Goal: Information Seeking & Learning: Find specific fact

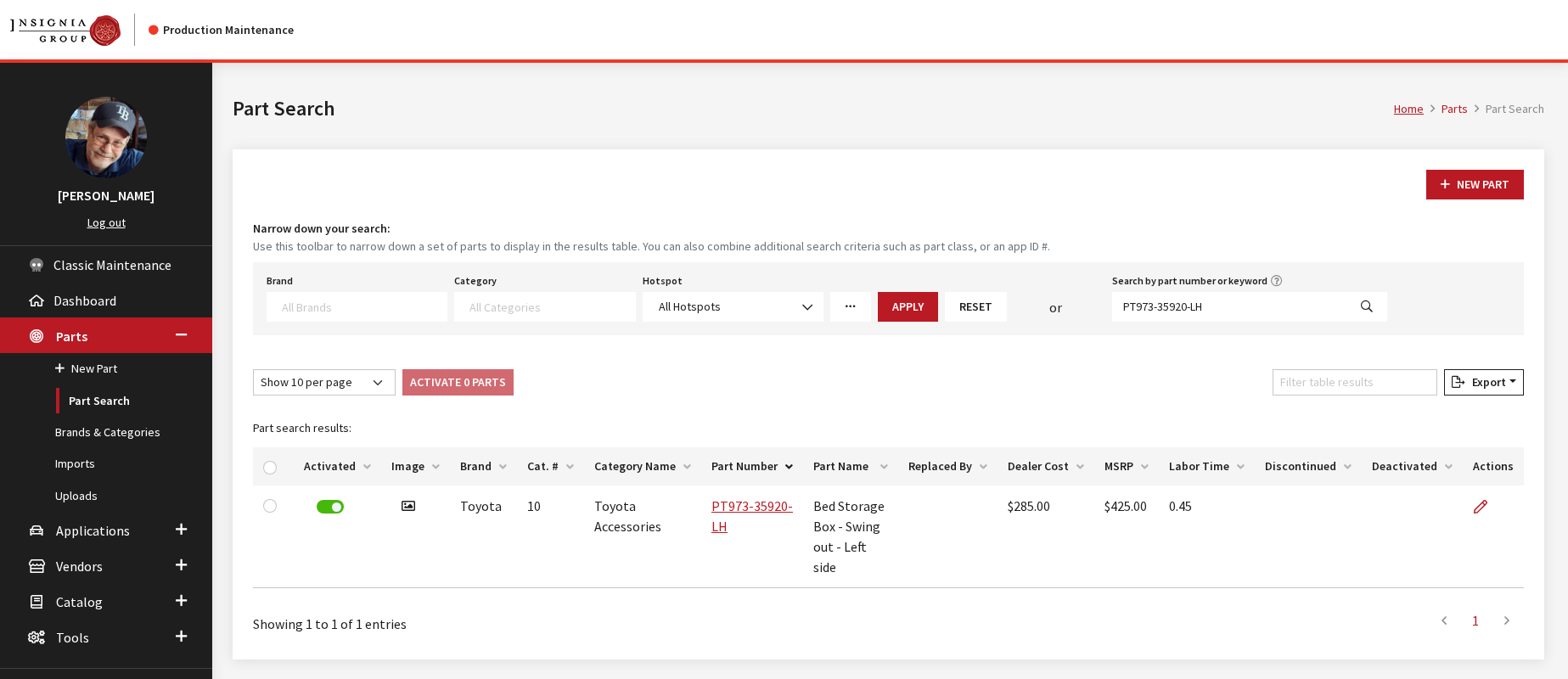
select select
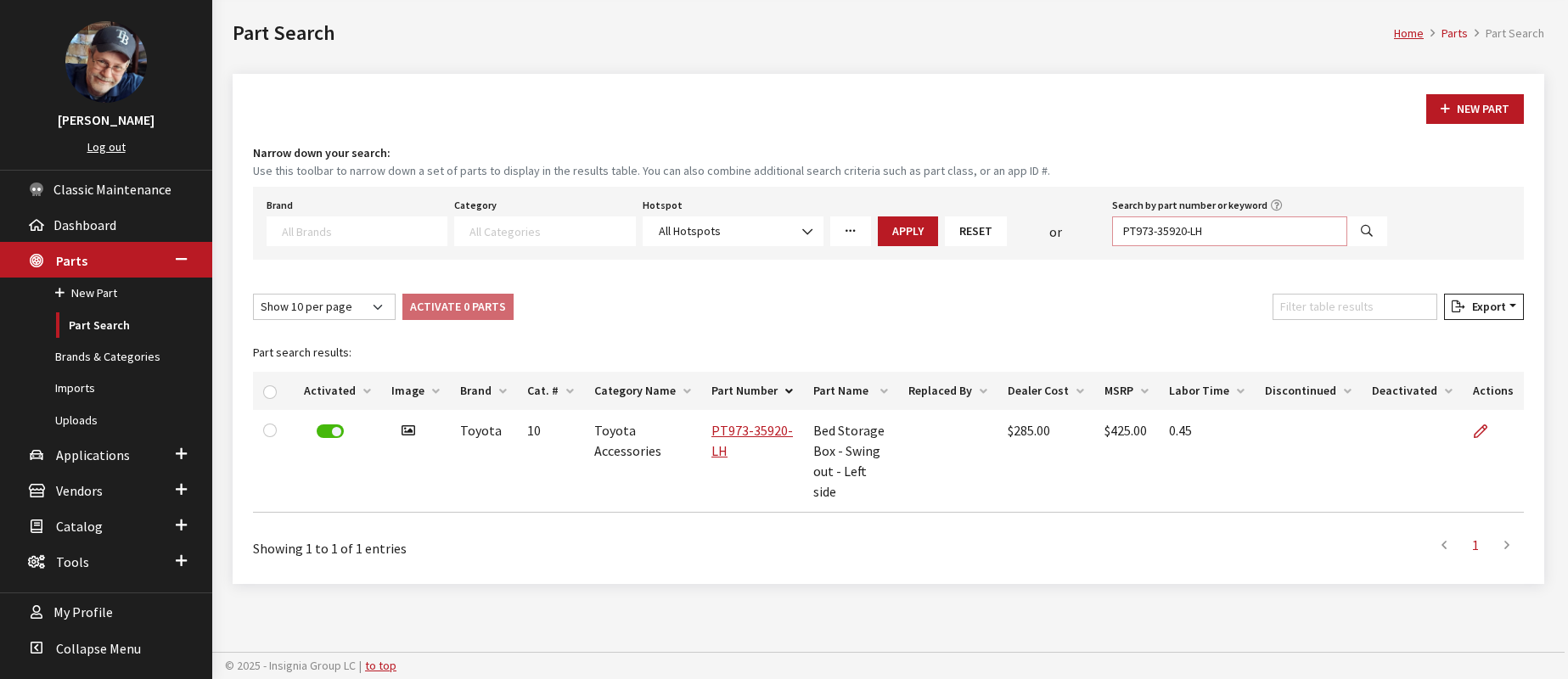
drag, startPoint x: 1237, startPoint y: 225, endPoint x: 1085, endPoint y: 232, distance: 152.2
click at [1065, 229] on div "Brand Acura Alfa Romeo Audi BMW DoubleTake Ford Ford Racing GM GST Honda Hyunda…" at bounding box center [826, 220] width 1127 height 53
paste input "3RH78AP000EQ"
type input "3RH78AP000EQ"
click at [1368, 229] on icon "Search" at bounding box center [1367, 231] width 12 height 12
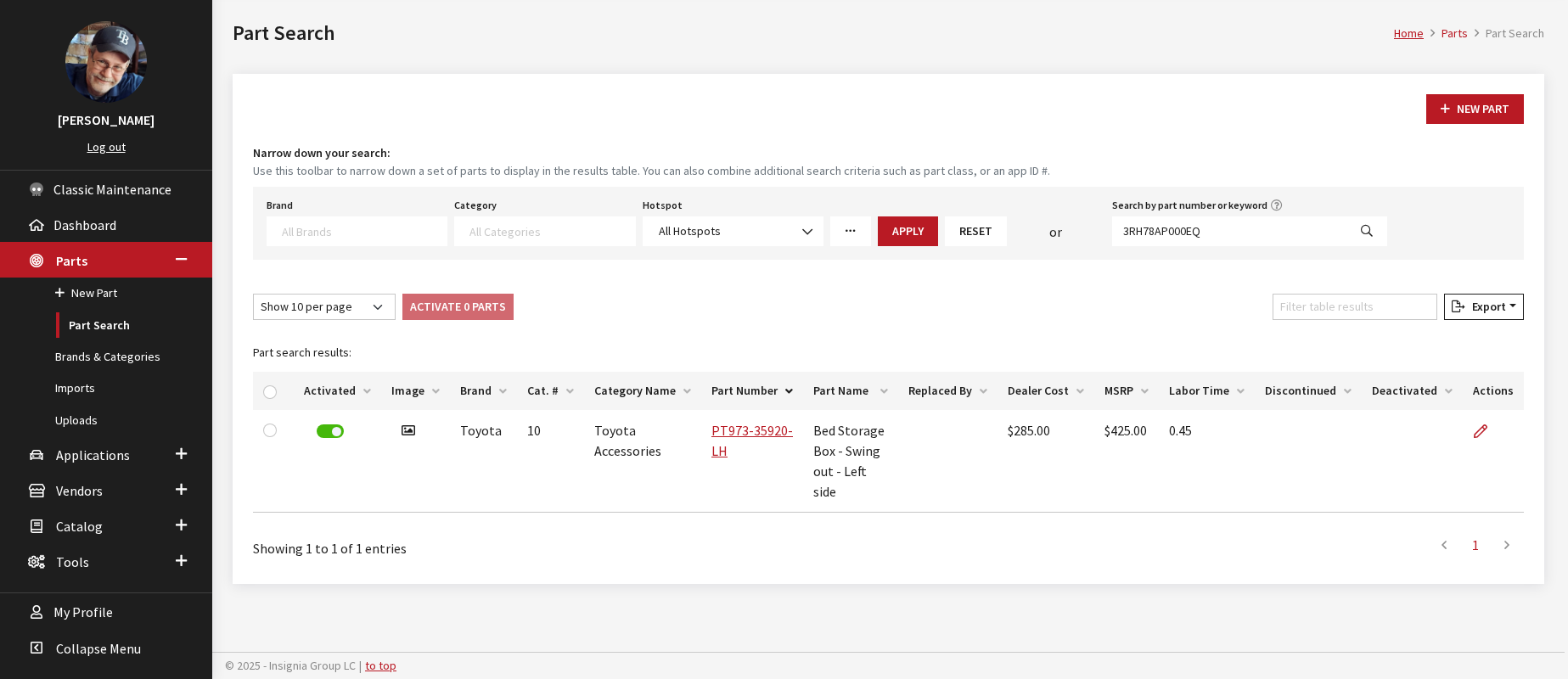
select select
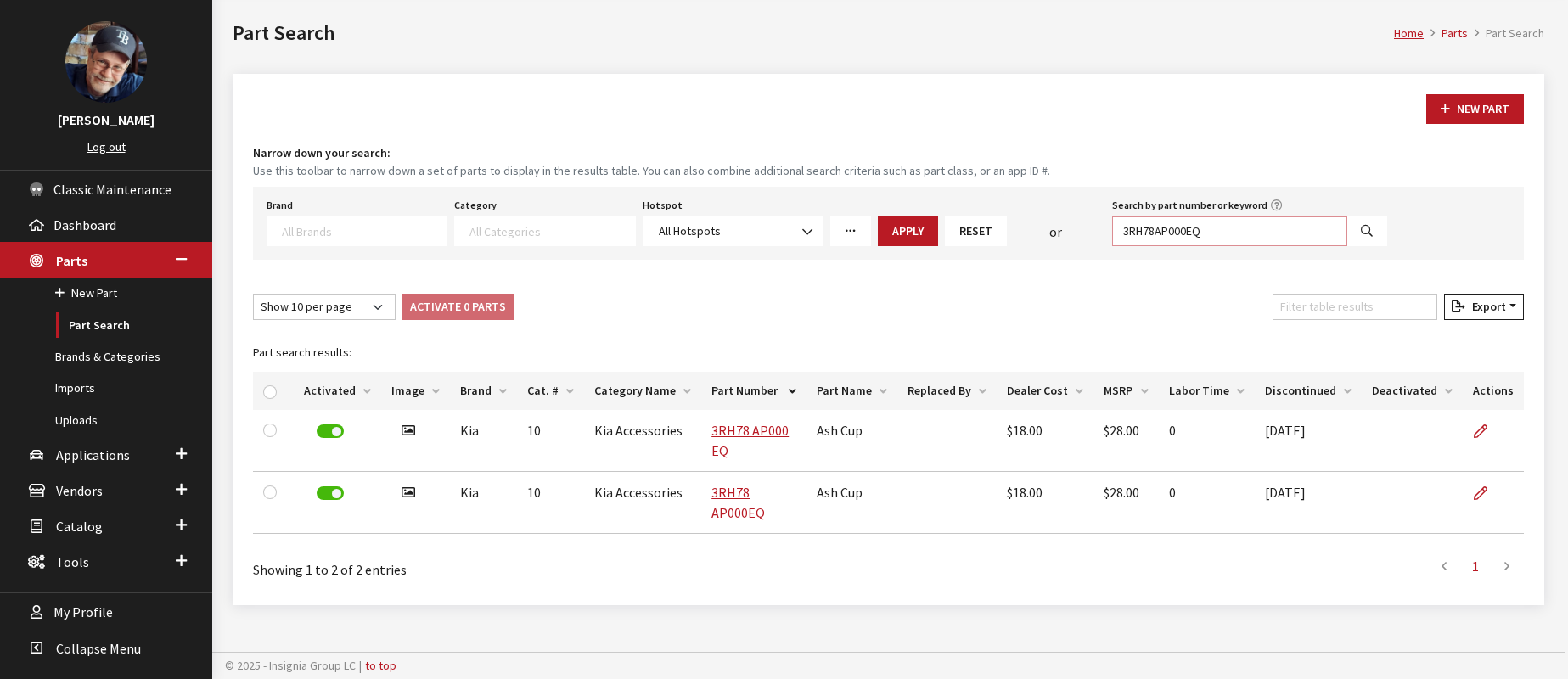
drag, startPoint x: 1236, startPoint y: 233, endPoint x: 1087, endPoint y: 226, distance: 149.2
click at [1087, 226] on div "Brand Acura Alfa Romeo Audi BMW DoubleTake Ford Ford Racing GM GST Honda Hyunda…" at bounding box center [826, 220] width 1127 height 53
paste input "D9F46AK100"
type input "D9F46AK100"
click at [1369, 230] on icon "Search" at bounding box center [1367, 231] width 12 height 12
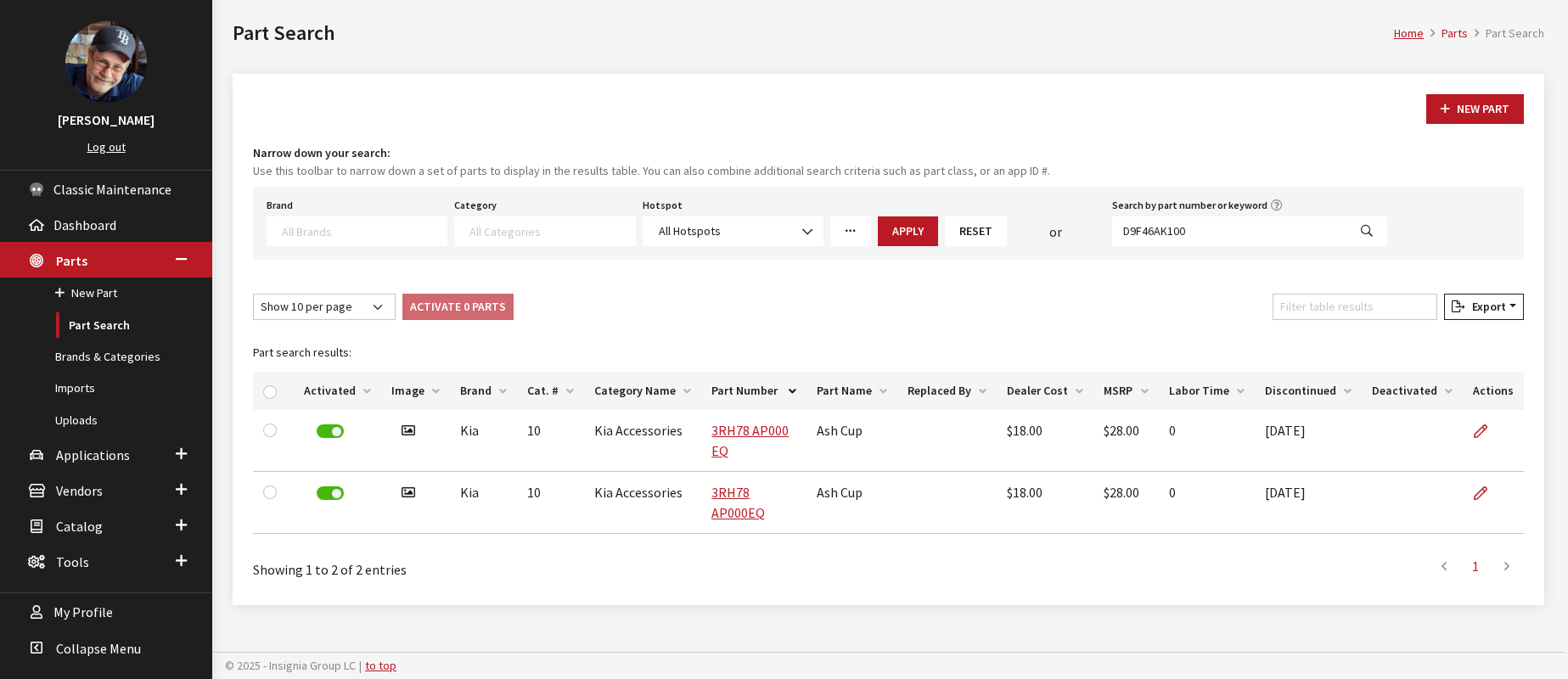
select select
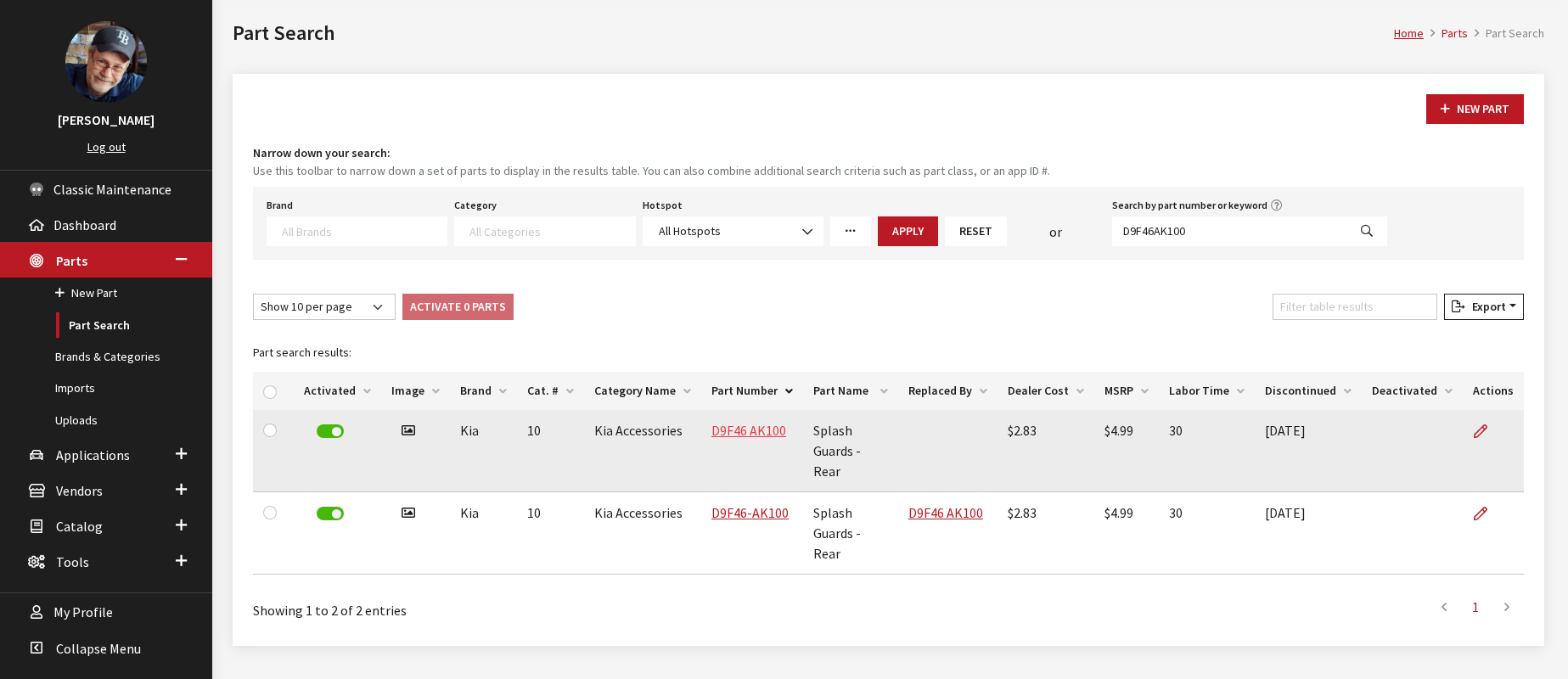
click at [721, 427] on link "D9F46 AK100" at bounding box center [749, 431] width 75 height 17
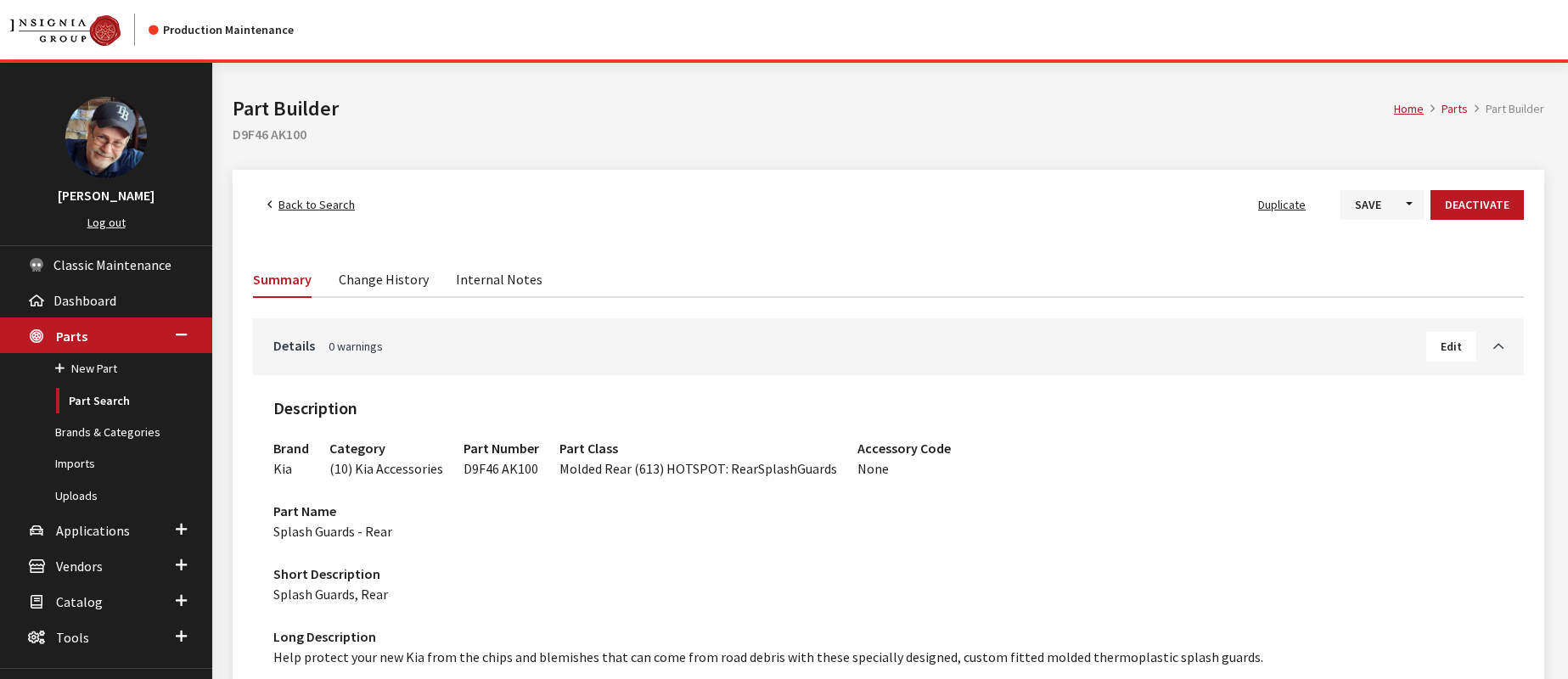
click at [400, 277] on link "Change History" at bounding box center [384, 278] width 90 height 35
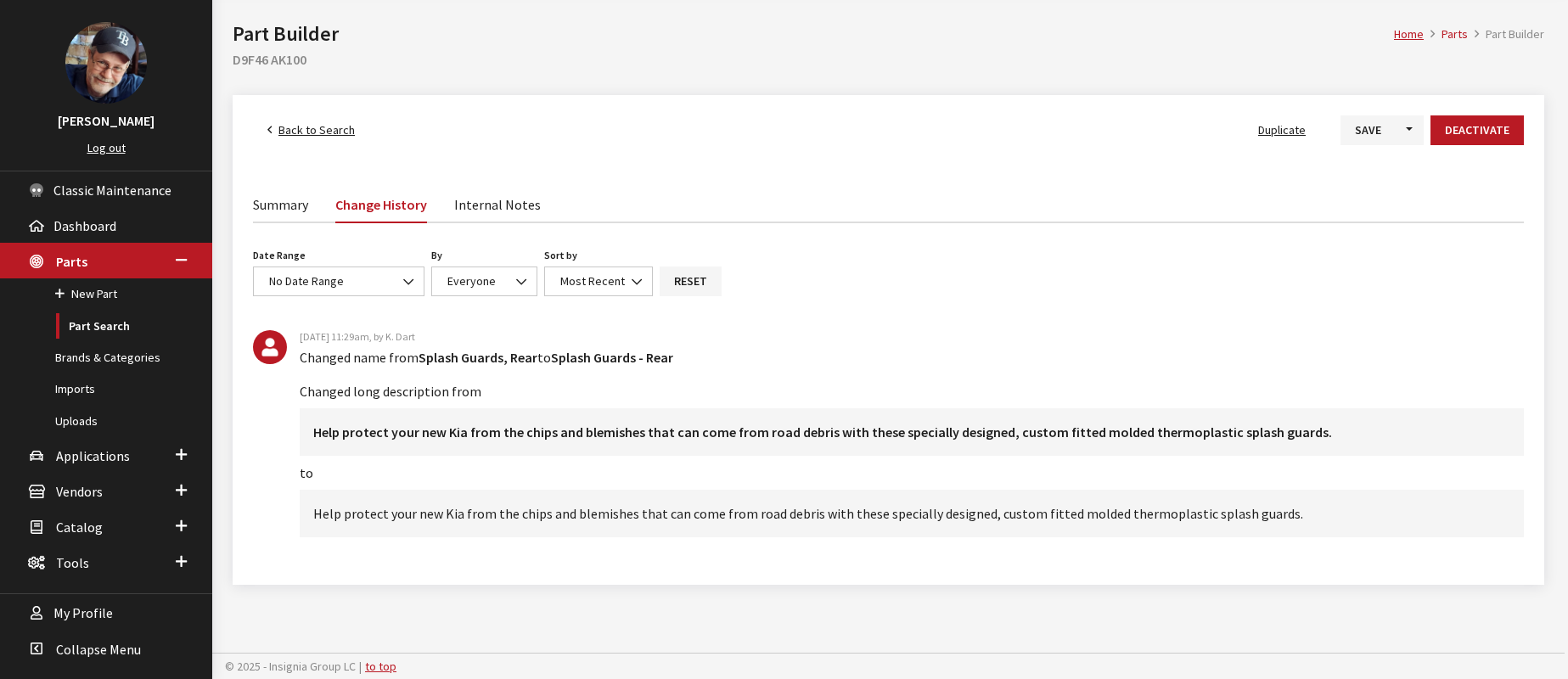
scroll to position [76, 0]
click at [269, 130] on icon at bounding box center [269, 129] width 4 height 12
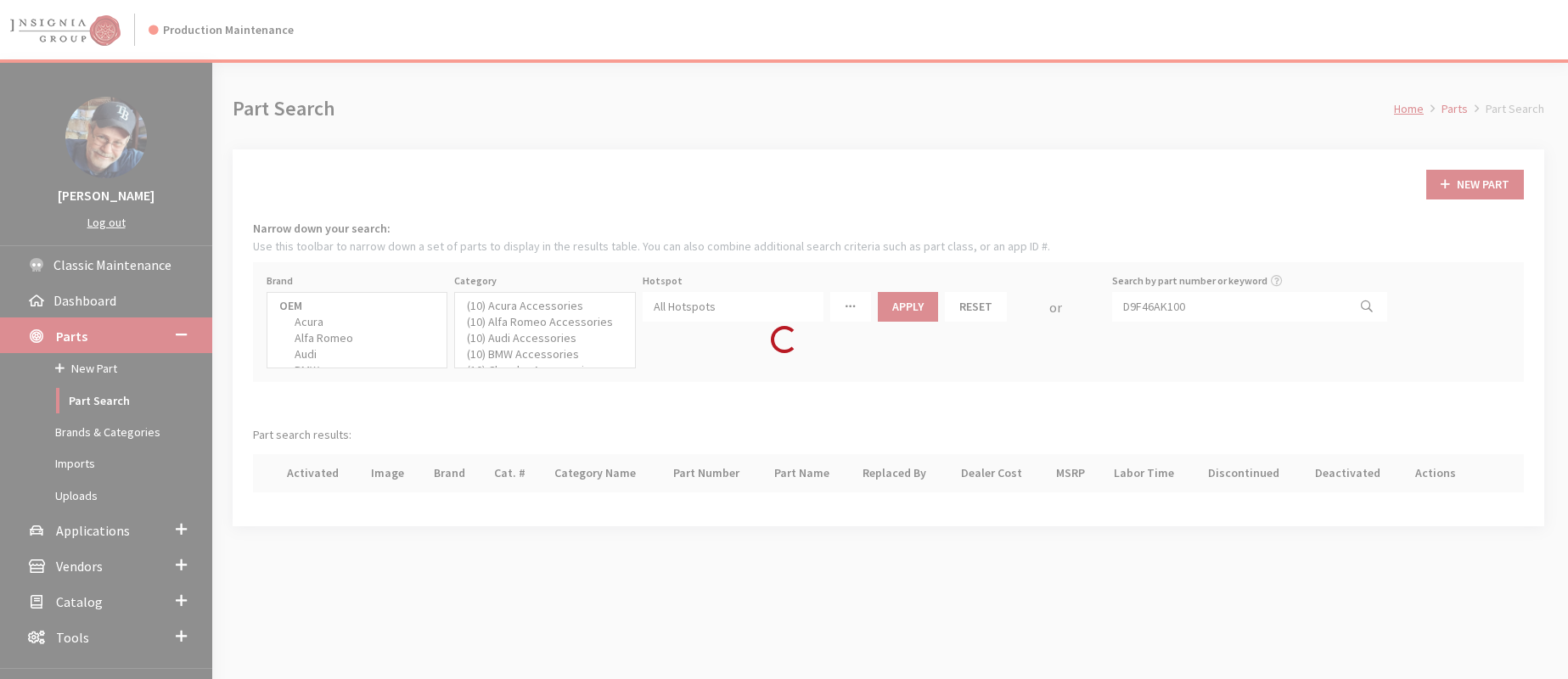
select select
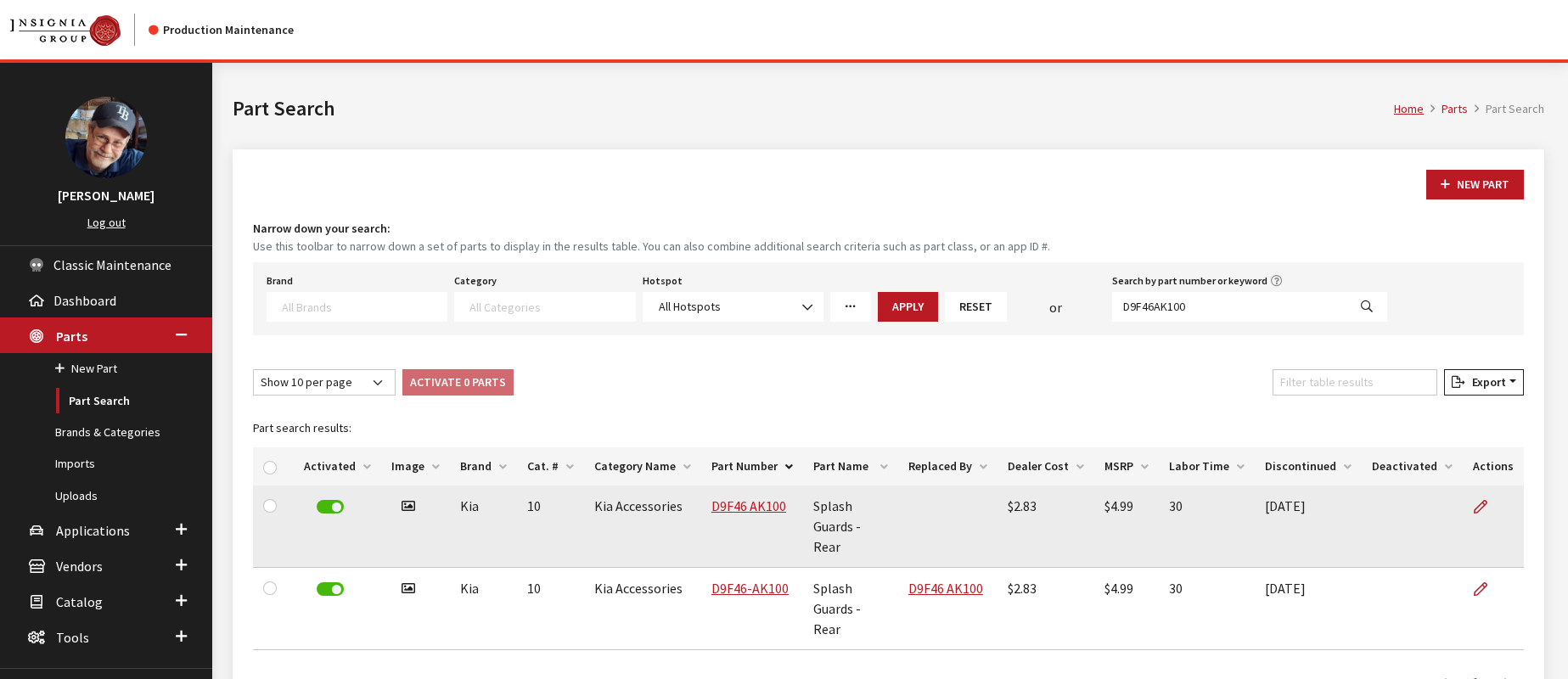
click at [1300, 505] on td "[DATE]" at bounding box center [1308, 527] width 107 height 82
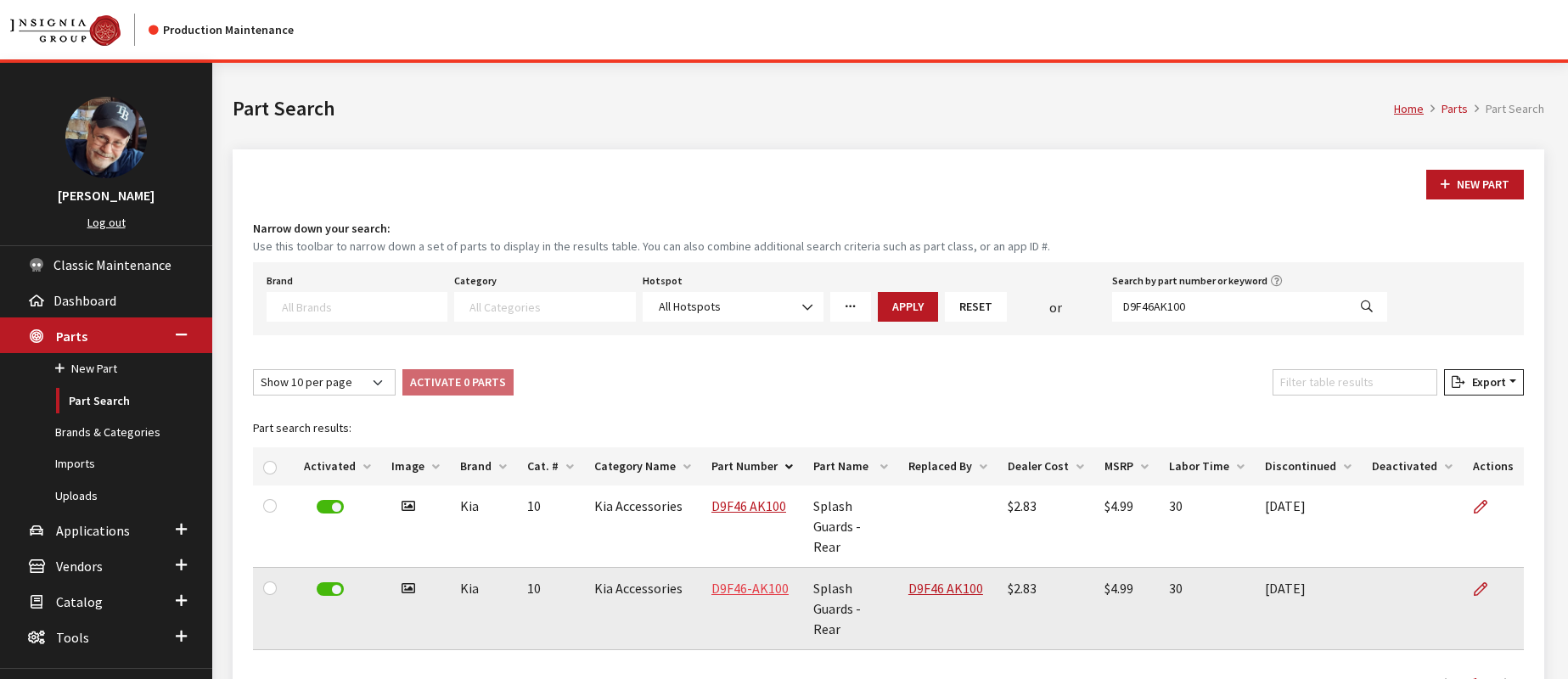
click at [739, 579] on link "D9F46-AK100" at bounding box center [750, 588] width 78 height 17
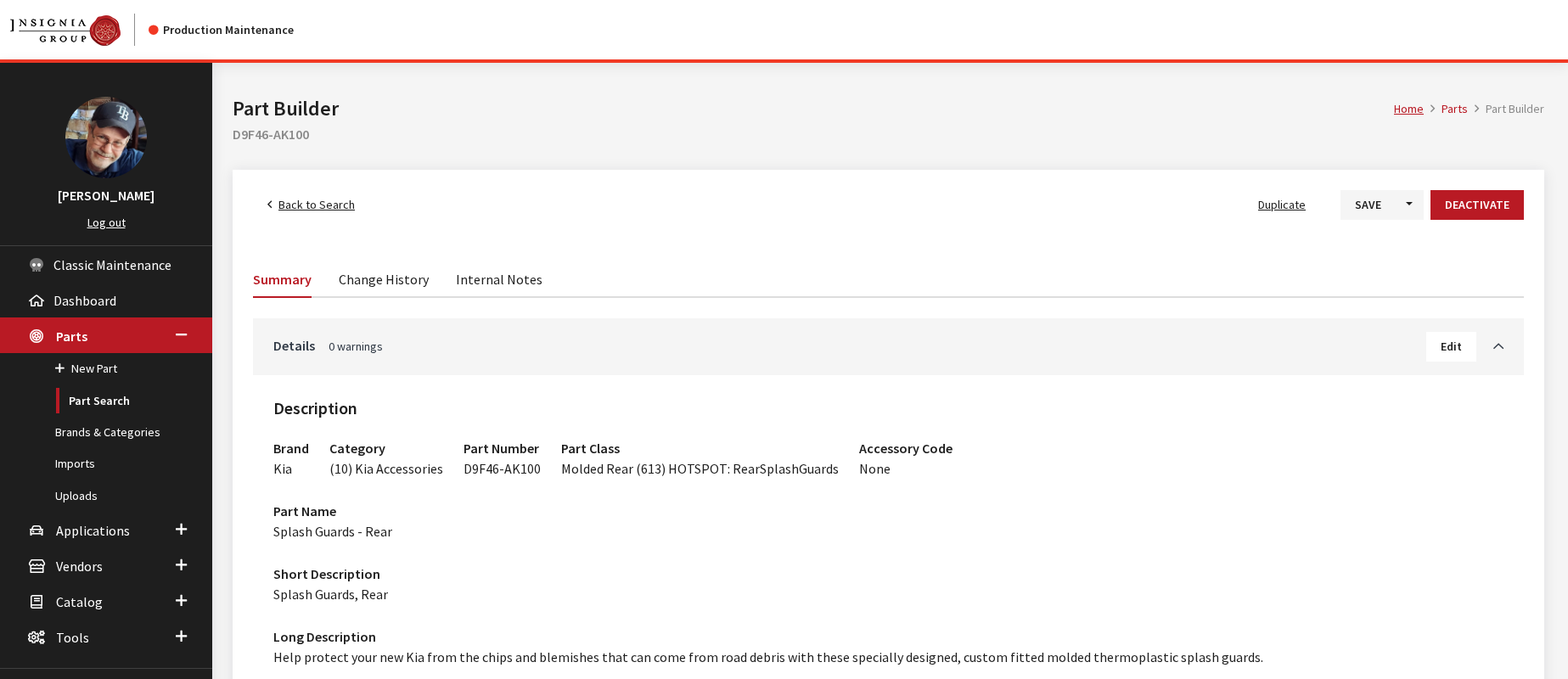
click at [409, 280] on link "Change History" at bounding box center [384, 278] width 90 height 35
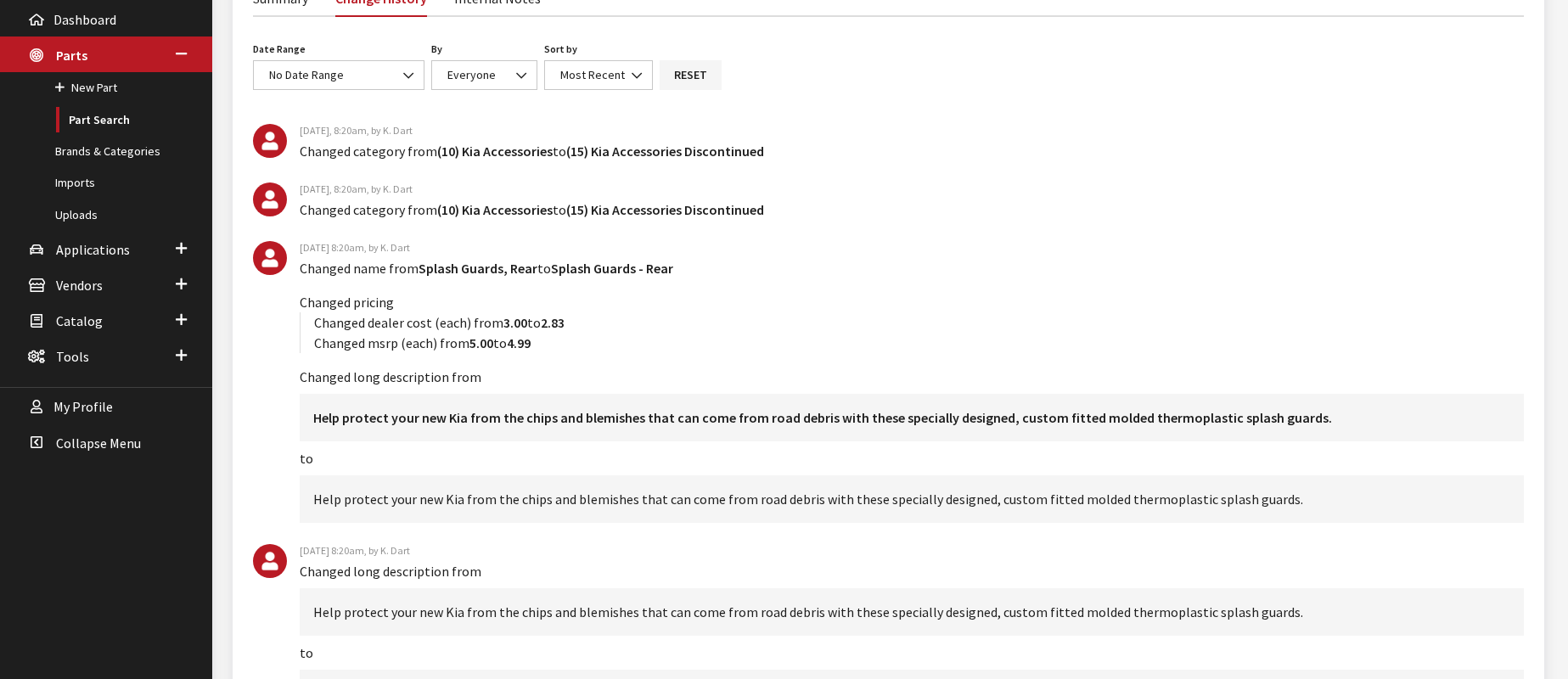
scroll to position [282, 0]
